Goal: Book appointment/travel/reservation

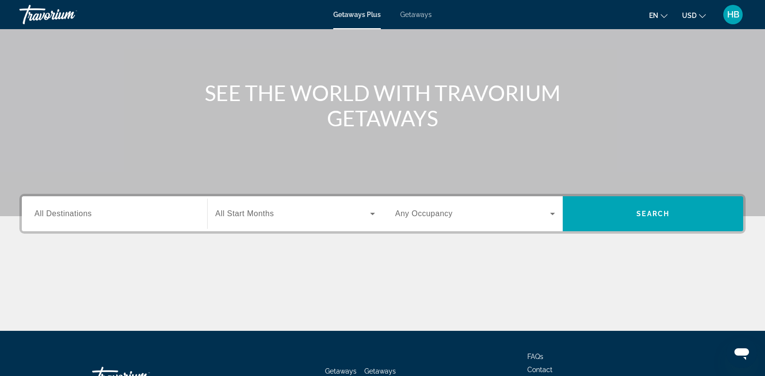
scroll to position [79, 0]
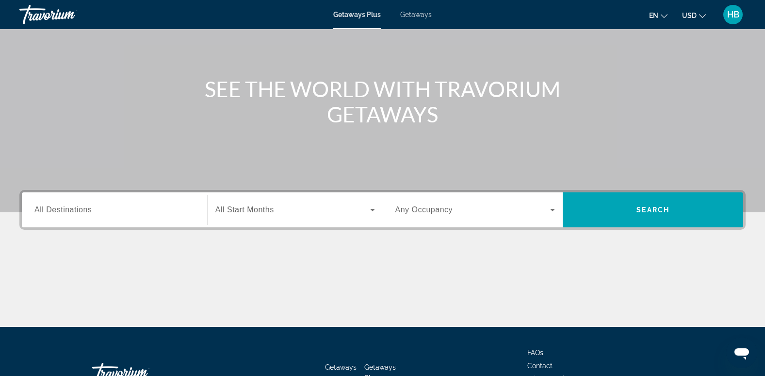
click at [49, 206] on span "All Destinations" at bounding box center [62, 209] width 57 height 8
click at [49, 206] on input "Destination All Destinations" at bounding box center [114, 210] width 160 height 12
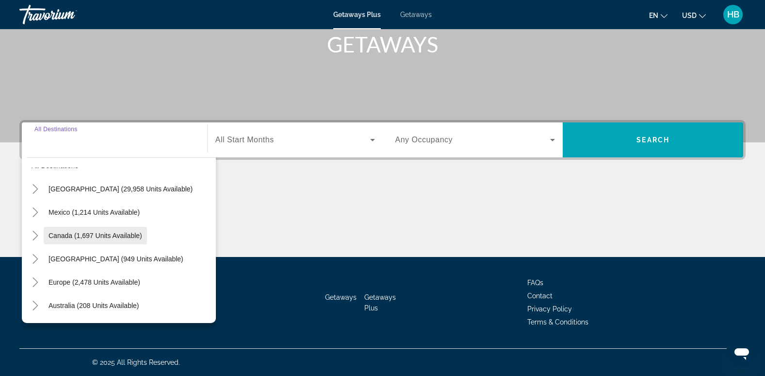
scroll to position [16, 0]
click at [31, 188] on icon "Toggle United States (29,958 units available)" at bounding box center [36, 191] width 10 height 10
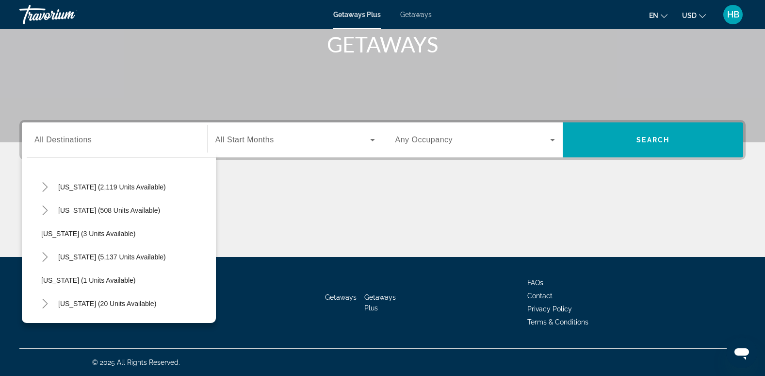
scroll to position [92, 0]
click at [43, 251] on icon "Toggle Florida (5,137 units available)" at bounding box center [44, 255] width 5 height 10
click at [102, 273] on span "Search widget" at bounding box center [131, 277] width 170 height 23
type input "**********"
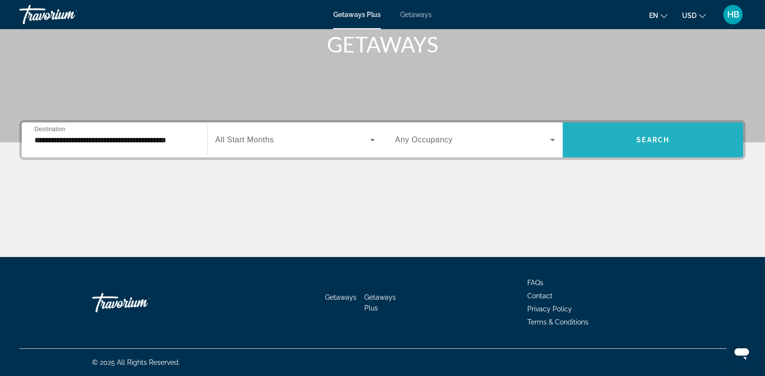
click at [649, 132] on span "Search widget" at bounding box center [653, 139] width 180 height 23
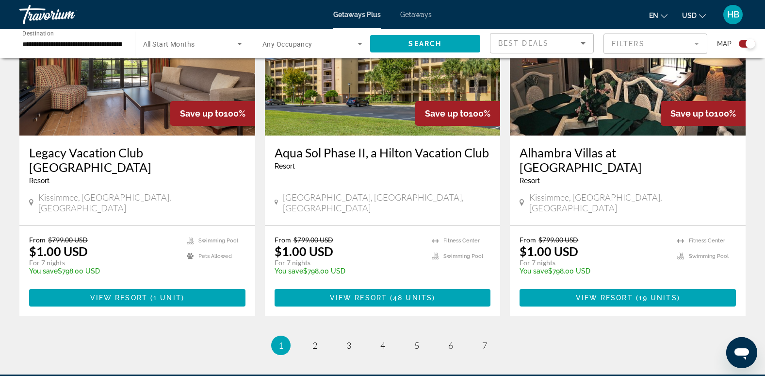
scroll to position [1485, 0]
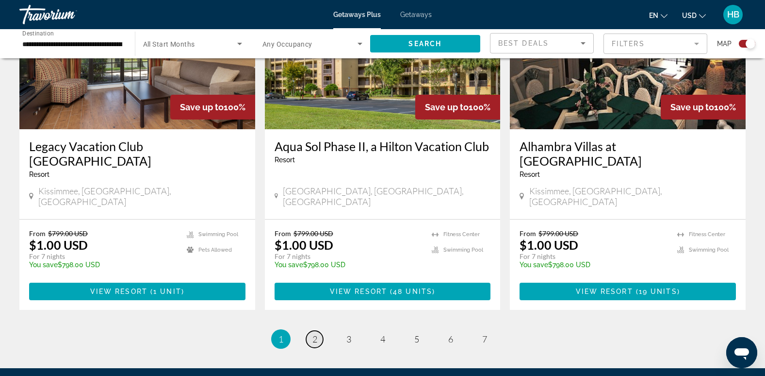
click at [314, 333] on span "2" at bounding box center [314, 338] width 5 height 11
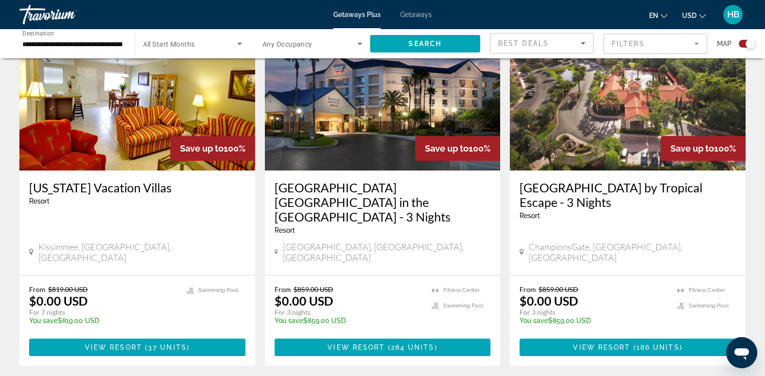
scroll to position [1458, 0]
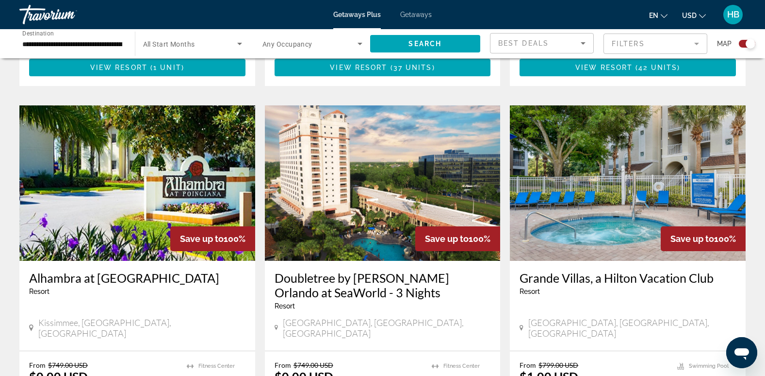
scroll to position [1003, 0]
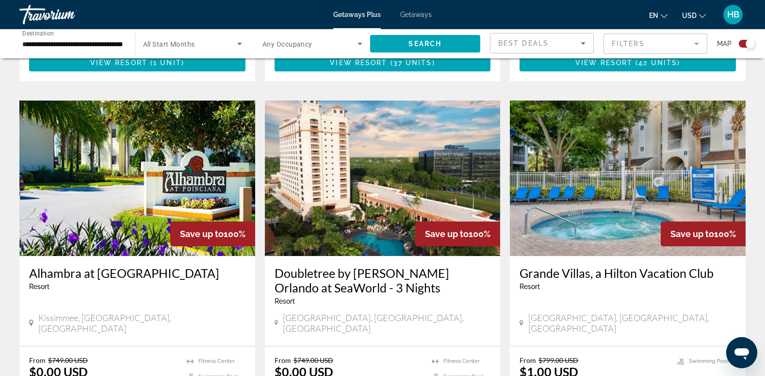
click at [625, 144] on img "Main content" at bounding box center [628, 177] width 236 height 155
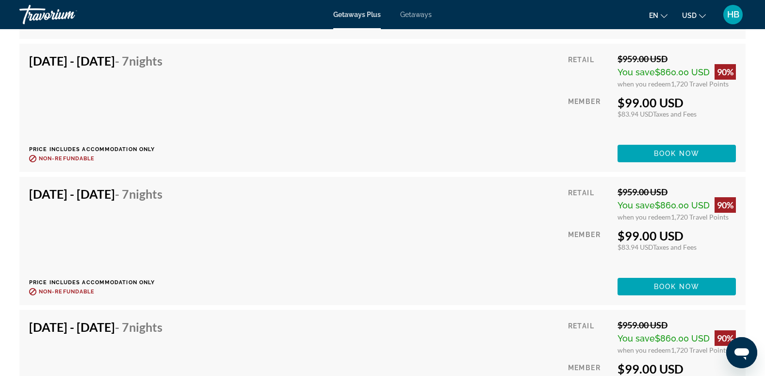
scroll to position [7767, 0]
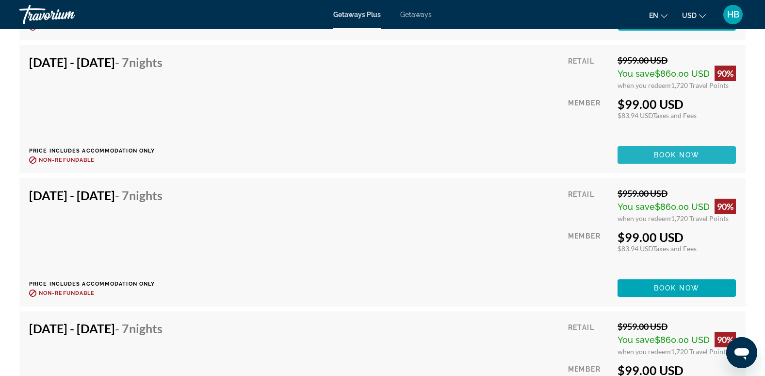
click at [662, 152] on span "Book now" at bounding box center [677, 155] width 46 height 8
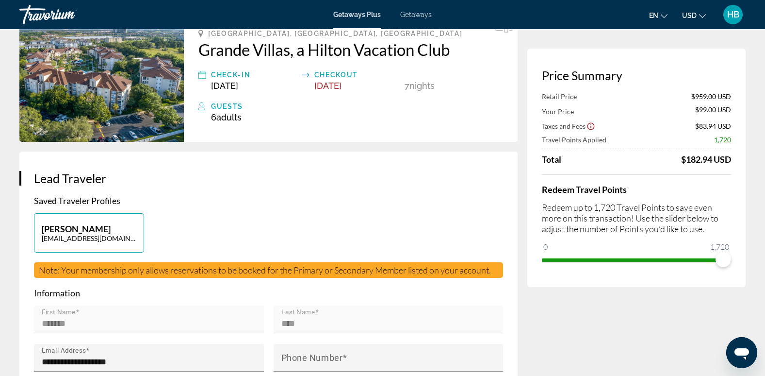
scroll to position [64, 0]
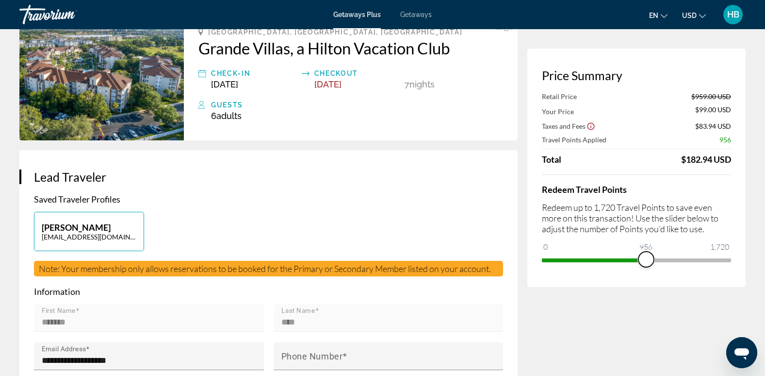
drag, startPoint x: 724, startPoint y: 259, endPoint x: 646, endPoint y: 251, distance: 78.4
click at [646, 251] on span "ngx-slider" at bounding box center [646, 259] width 16 height 16
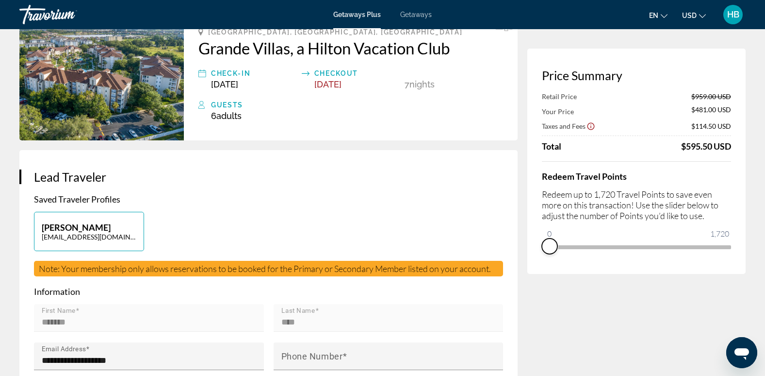
drag, startPoint x: 645, startPoint y: 259, endPoint x: 523, endPoint y: 261, distance: 122.8
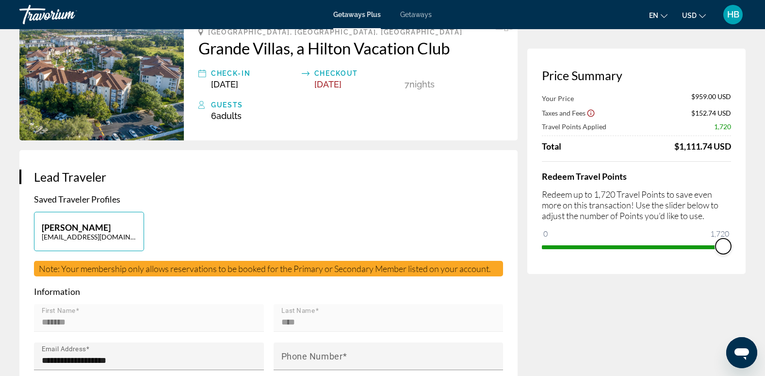
drag, startPoint x: 554, startPoint y: 231, endPoint x: 774, endPoint y: 235, distance: 220.3
click at [765, 235] on html "Skip to main content Getaways Plus Getaways en English Español Français Italian…" at bounding box center [382, 124] width 765 height 376
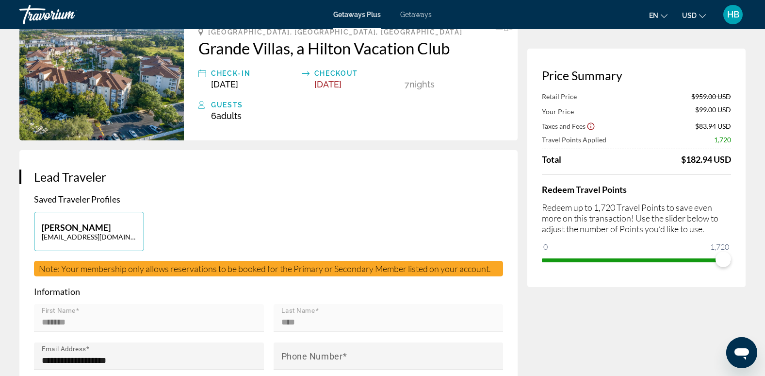
click at [424, 15] on span "Getaways" at bounding box center [416, 15] width 32 height 8
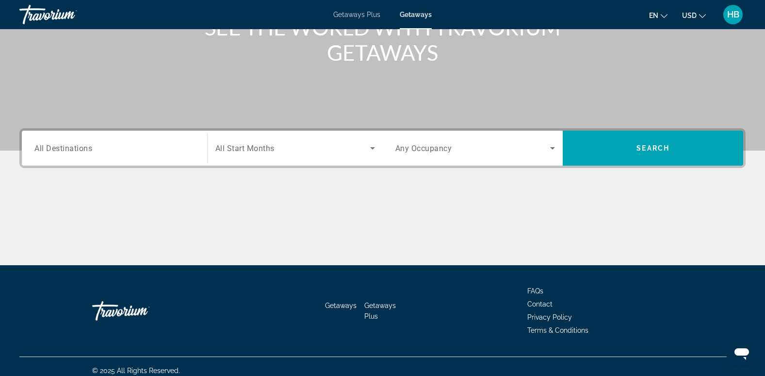
scroll to position [141, 0]
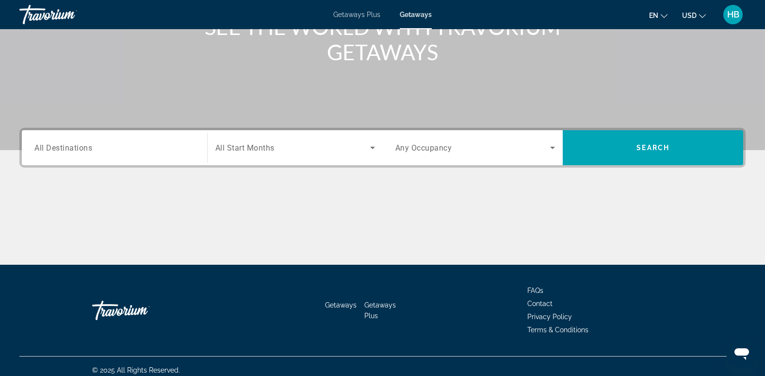
click at [65, 147] on span "All Destinations" at bounding box center [63, 147] width 58 height 9
click at [65, 147] on input "Destination All Destinations" at bounding box center [114, 148] width 160 height 12
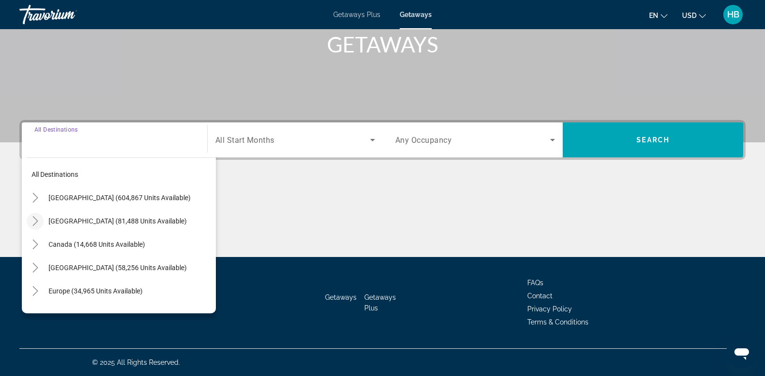
click at [35, 220] on icon "Toggle Mexico (81,488 units available)" at bounding box center [36, 221] width 10 height 10
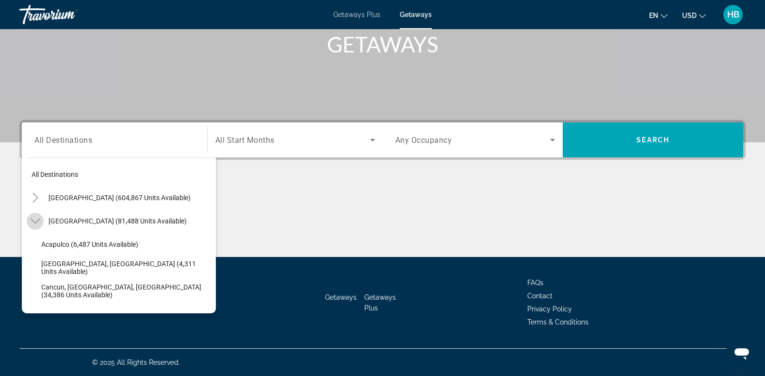
scroll to position [51, 0]
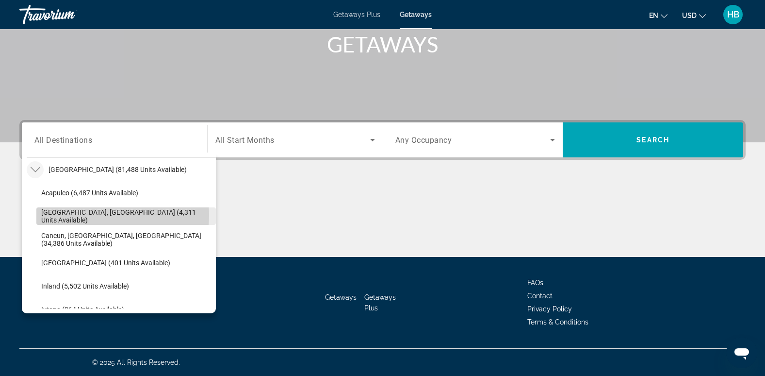
click at [98, 215] on span "[GEOGRAPHIC_DATA], [GEOGRAPHIC_DATA] (4,311 units available)" at bounding box center [126, 216] width 170 height 16
type input "**********"
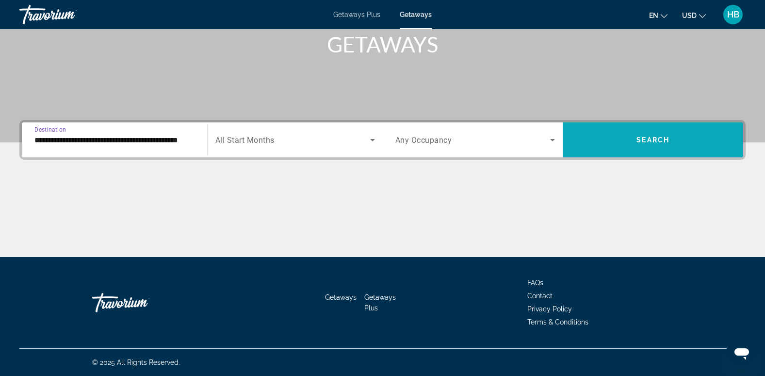
click at [651, 137] on span "Search" at bounding box center [653, 140] width 33 height 8
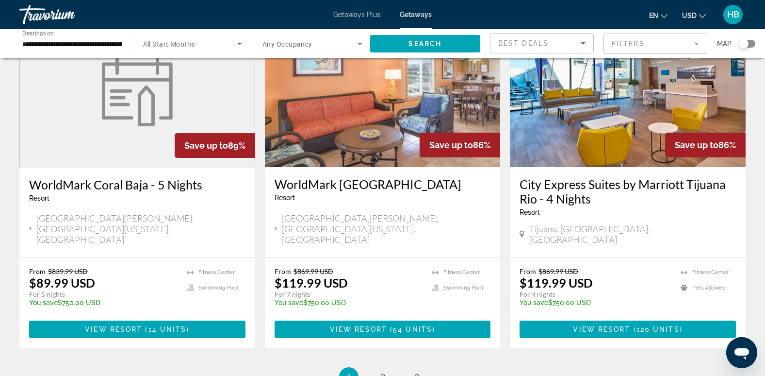
scroll to position [1183, 0]
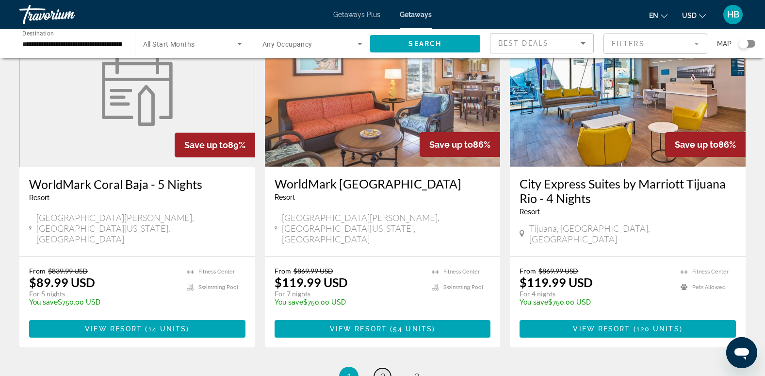
click at [376, 368] on link "page 2" at bounding box center [382, 376] width 17 height 17
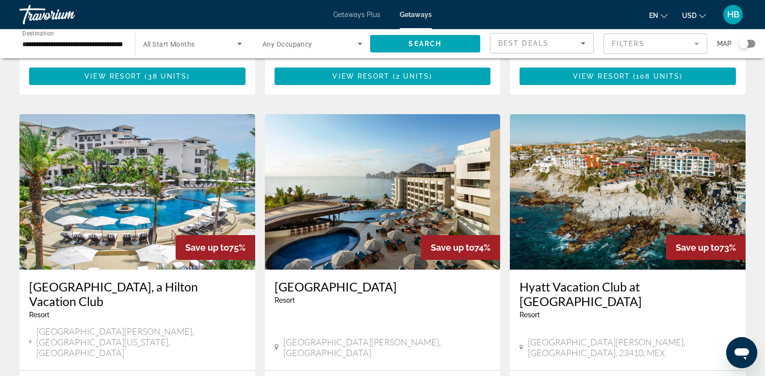
scroll to position [704, 0]
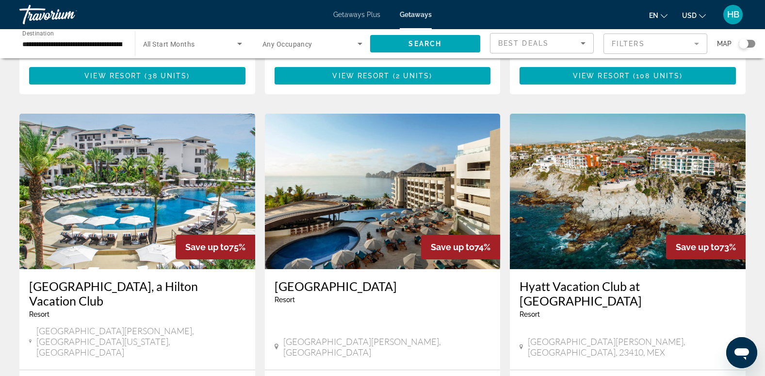
click at [124, 144] on img "Main content" at bounding box center [137, 191] width 236 height 155
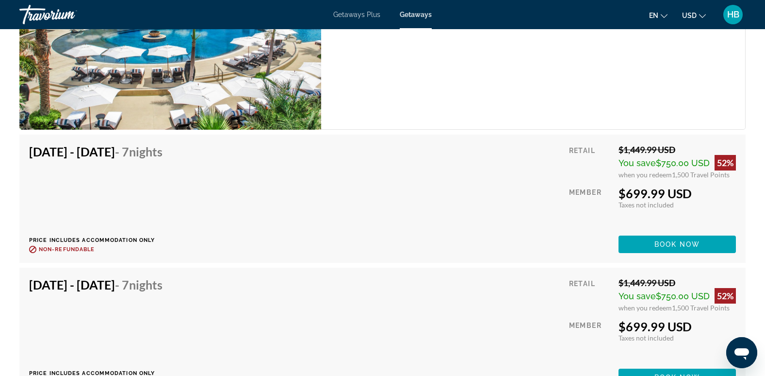
scroll to position [7485, 0]
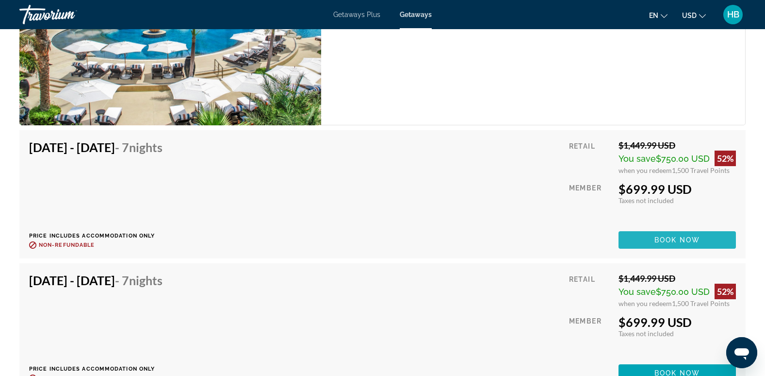
click at [663, 235] on button "Book now" at bounding box center [677, 239] width 117 height 17
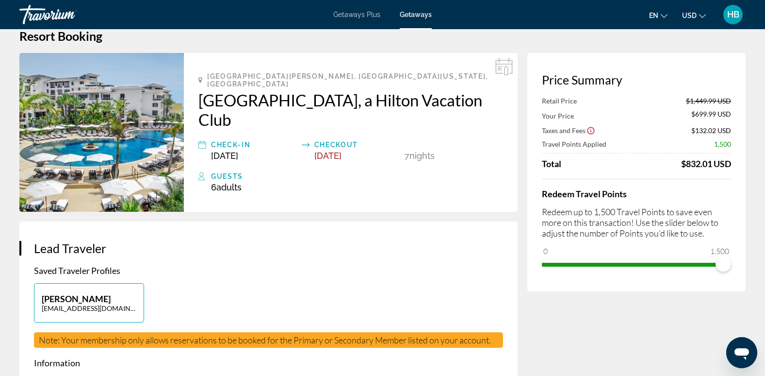
scroll to position [14, 0]
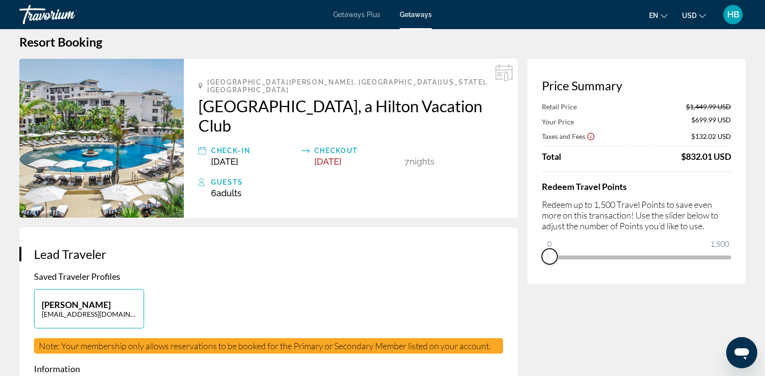
drag, startPoint x: 722, startPoint y: 270, endPoint x: 531, endPoint y: 281, distance: 191.0
click at [531, 281] on div "Price Summary Retail Price $1,449.99 USD Your Price $699.99 USD Taxes and Fees …" at bounding box center [636, 171] width 218 height 225
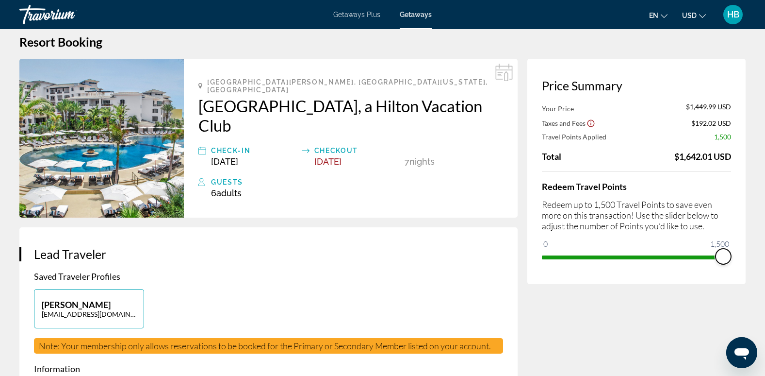
drag, startPoint x: 544, startPoint y: 241, endPoint x: 759, endPoint y: 250, distance: 215.6
